Goal: Task Accomplishment & Management: Use online tool/utility

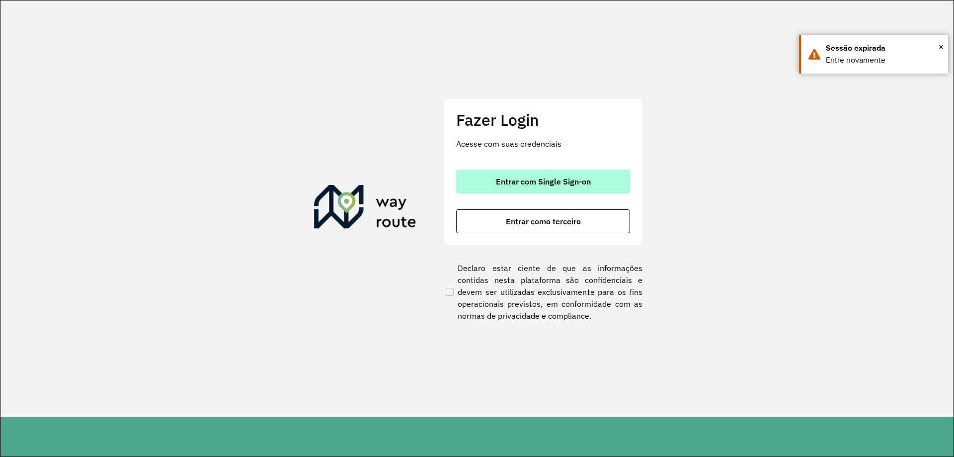
click at [527, 189] on button "Entrar com Single Sign-on" at bounding box center [543, 181] width 174 height 24
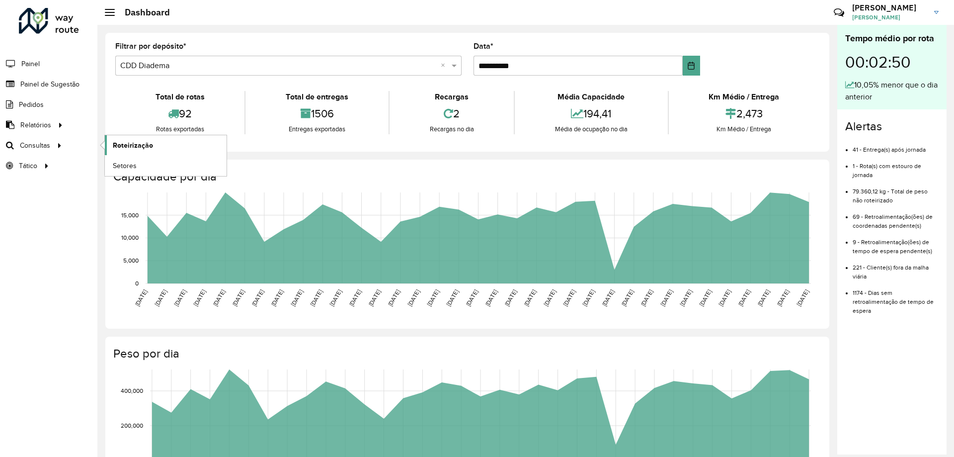
click at [192, 148] on link "Roteirização" at bounding box center [166, 145] width 122 height 20
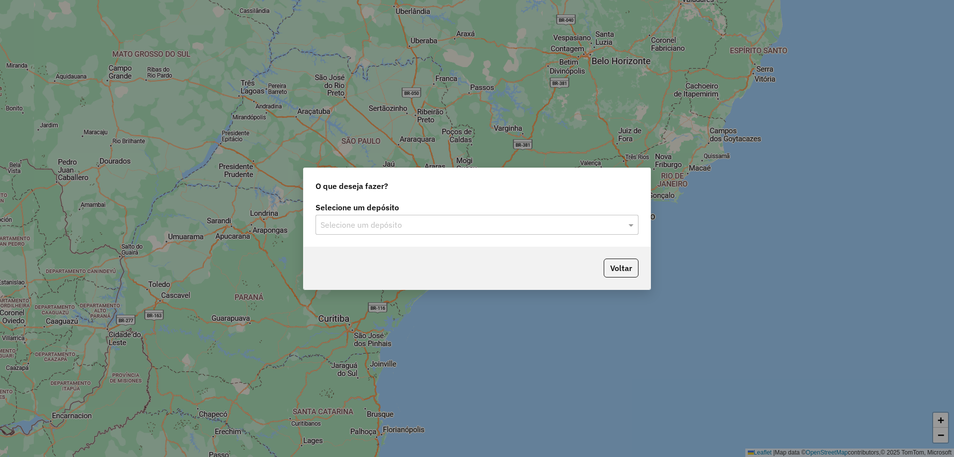
click at [420, 226] on input "text" at bounding box center [467, 225] width 293 height 12
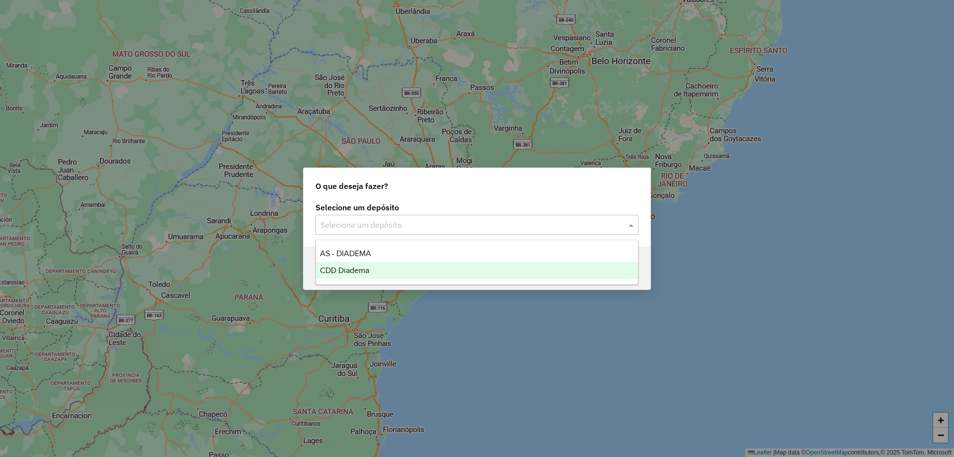
click at [355, 265] on div "CDD Diadema" at bounding box center [477, 270] width 322 height 17
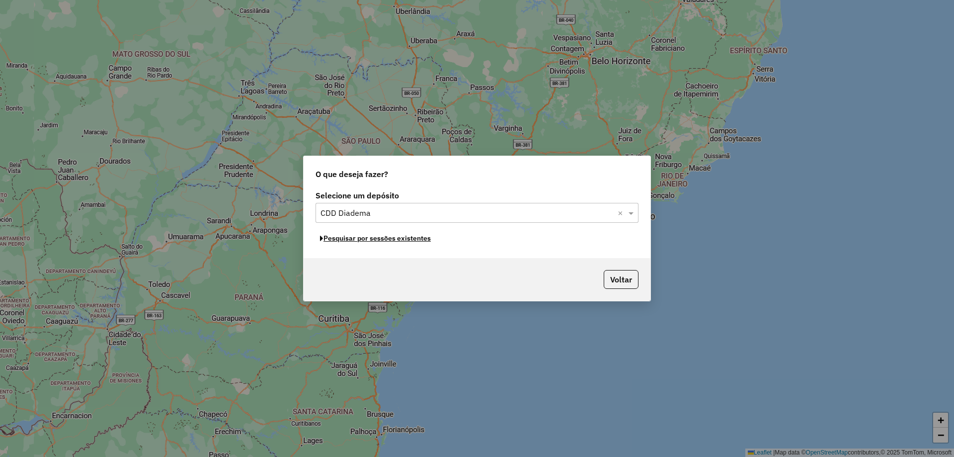
click at [370, 242] on button "Pesquisar por sessões existentes" at bounding box center [376, 238] width 120 height 15
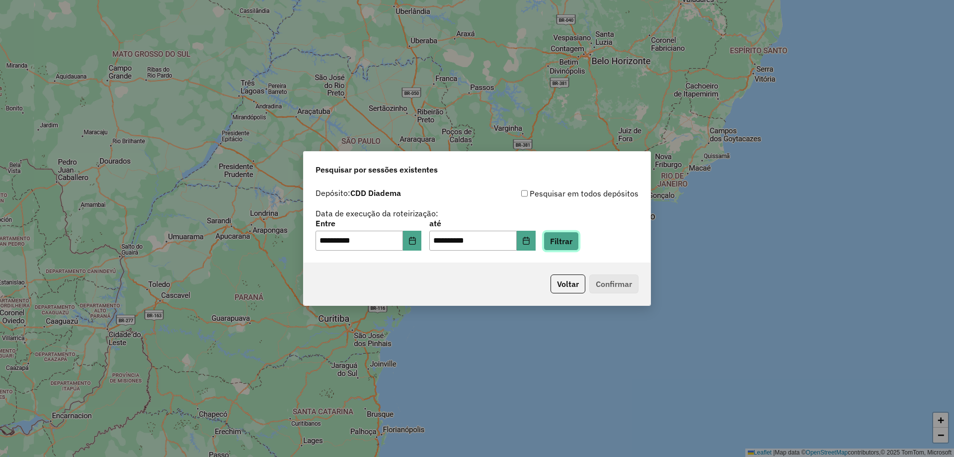
click at [579, 246] on button "Filtrar" at bounding box center [561, 241] width 35 height 19
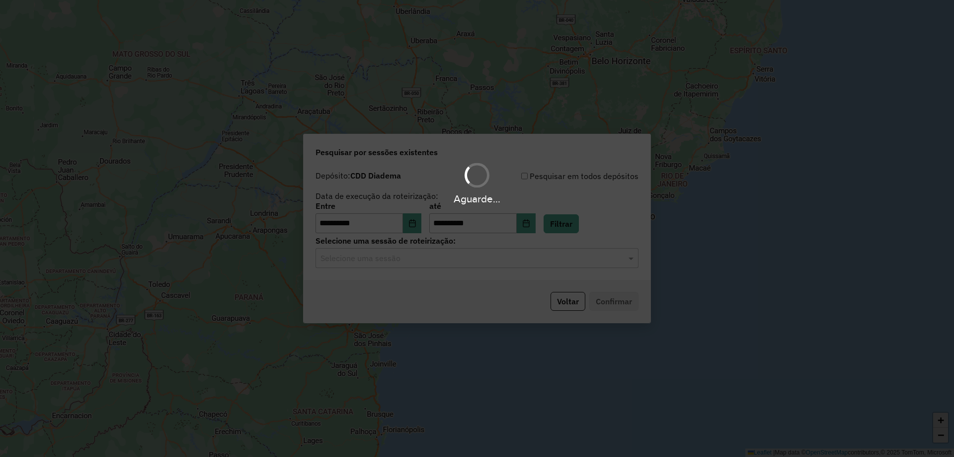
click at [408, 259] on hb-app "**********" at bounding box center [477, 228] width 954 height 457
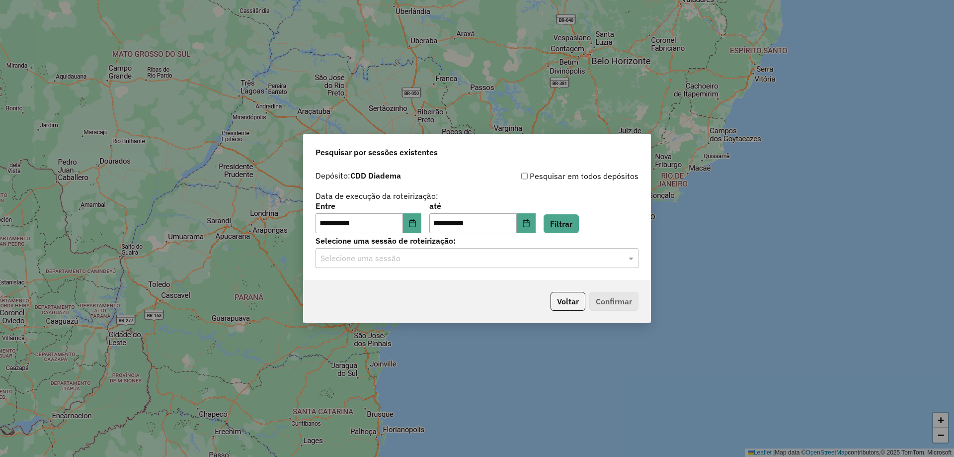
click at [408, 259] on input "text" at bounding box center [467, 258] width 293 height 12
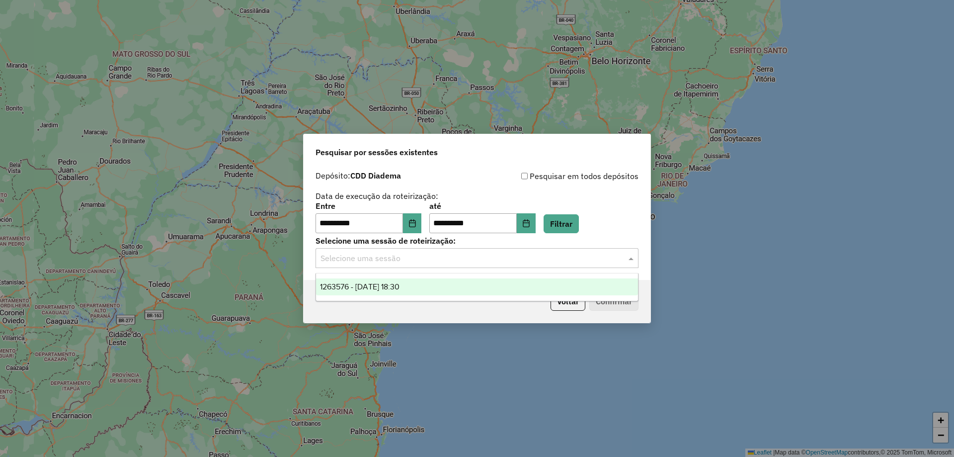
click at [391, 284] on span "1263576 - 11/09/2025 18:30" at bounding box center [360, 286] width 80 height 8
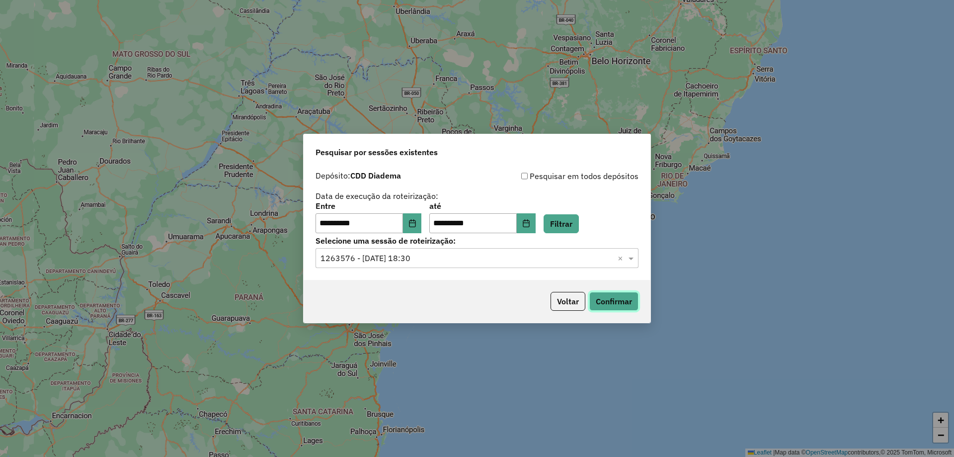
click at [615, 302] on button "Confirmar" at bounding box center [613, 301] width 49 height 19
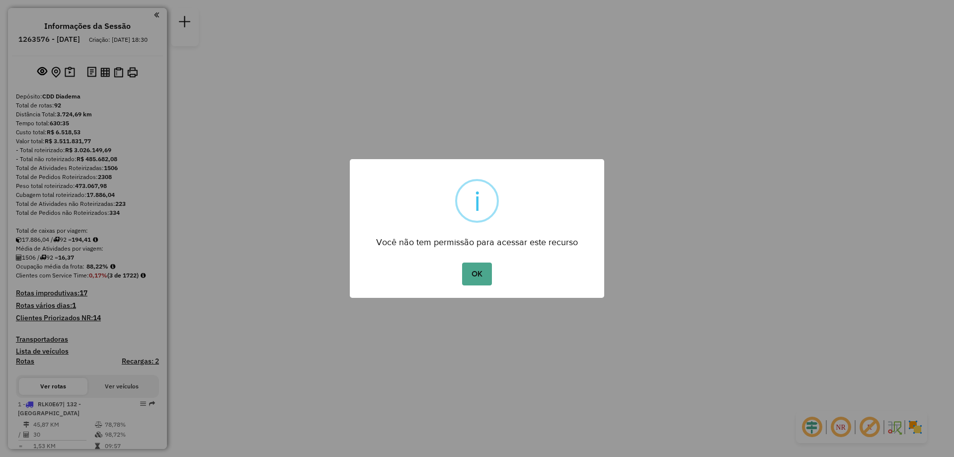
click button "OK" at bounding box center [476, 273] width 29 height 23
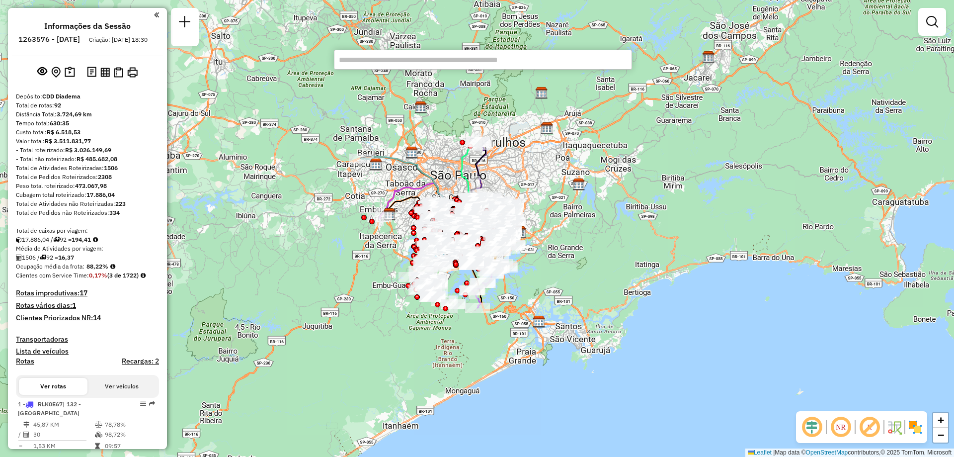
paste input "*****"
type input "*****"
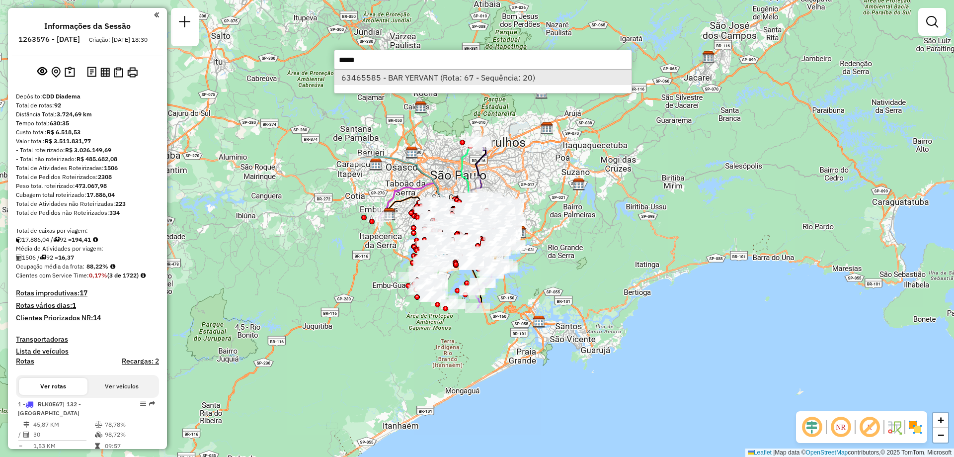
click at [401, 78] on li "63465585 - BAR YERVANT (Rota: 67 - Sequência: 20)" at bounding box center [482, 77] width 297 height 15
select select "**********"
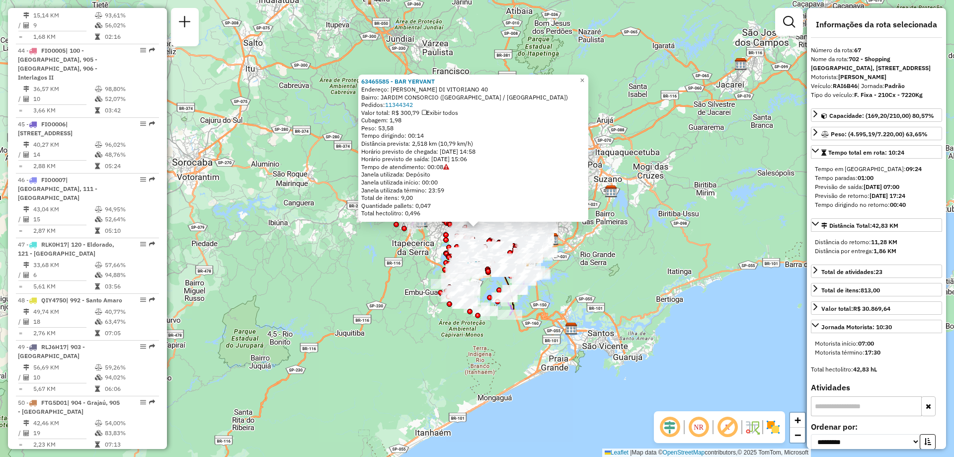
scroll to position [4387, 0]
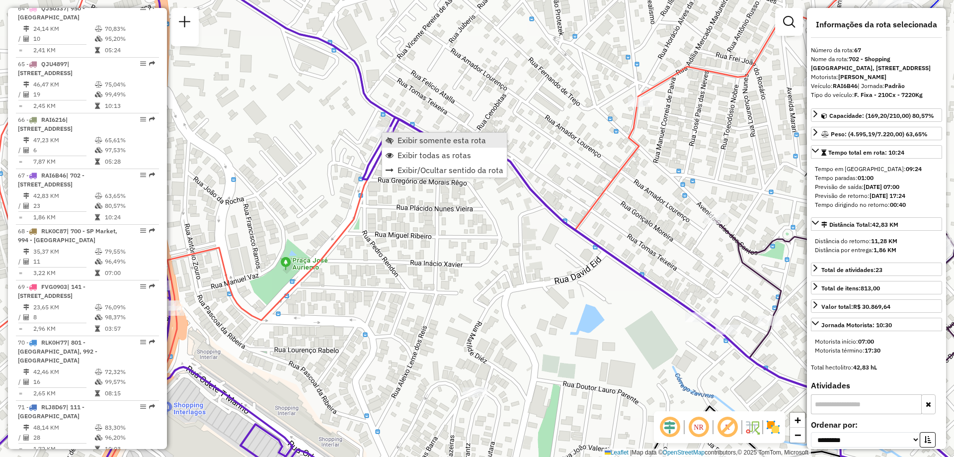
click at [422, 142] on span "Exibir somente esta rota" at bounding box center [442, 140] width 88 height 8
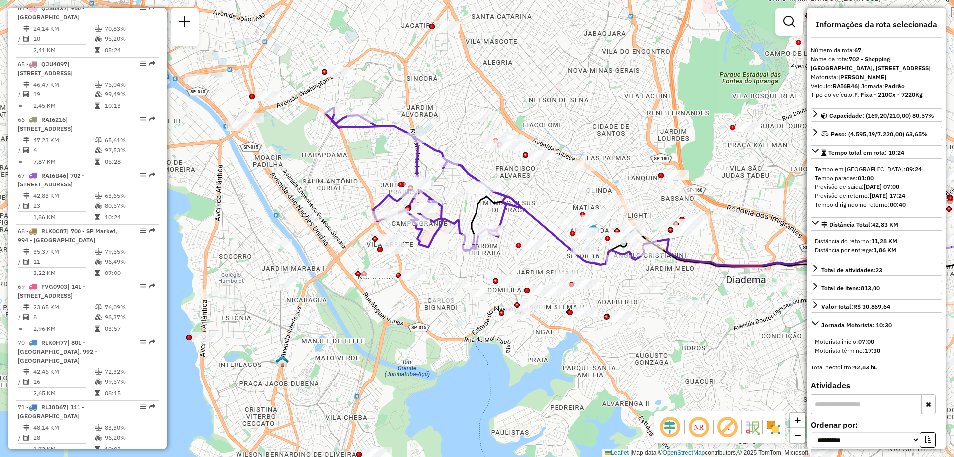
drag, startPoint x: 334, startPoint y: 252, endPoint x: 503, endPoint y: 216, distance: 173.3
click at [503, 216] on icon at bounding box center [423, 179] width 195 height 143
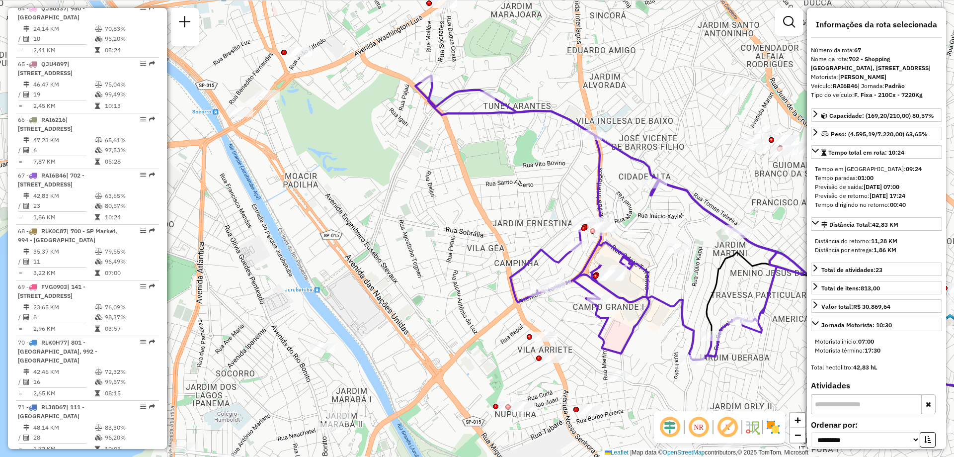
drag, startPoint x: 473, startPoint y: 88, endPoint x: 505, endPoint y: 202, distance: 118.0
click at [505, 202] on div "Janela de atendimento Grade de atendimento Capacidade Transportadoras Veículos …" at bounding box center [477, 228] width 954 height 457
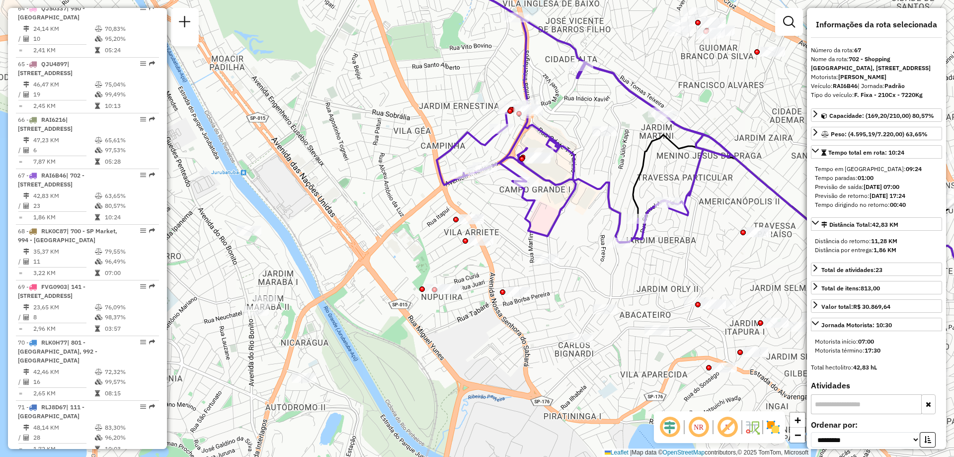
drag, startPoint x: 672, startPoint y: 241, endPoint x: 598, endPoint y: 123, distance: 138.4
click at [598, 123] on div "Janela de atendimento Grade de atendimento Capacidade Transportadoras Veículos …" at bounding box center [477, 228] width 954 height 457
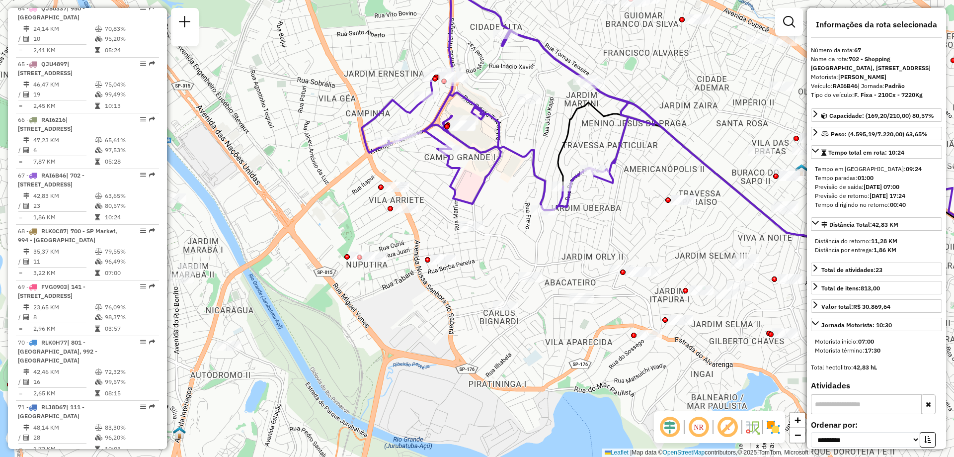
click at [631, 198] on div "Janela de atendimento Grade de atendimento Capacidade Transportadoras Veículos …" at bounding box center [477, 228] width 954 height 457
